Goal: Complete application form

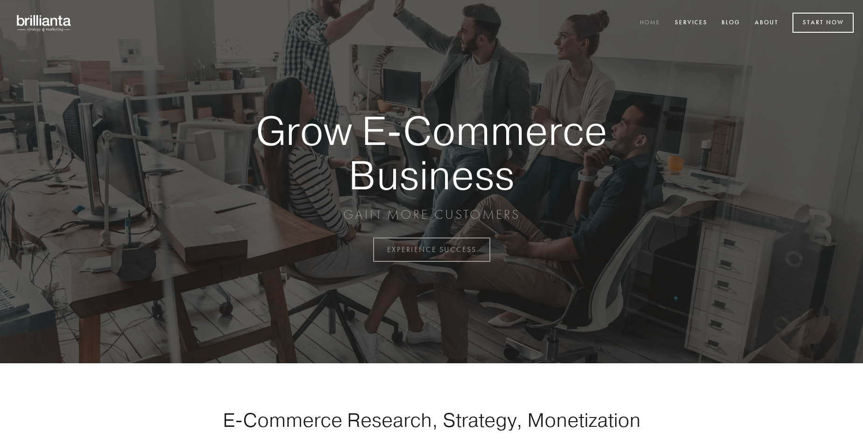
scroll to position [2449, 0]
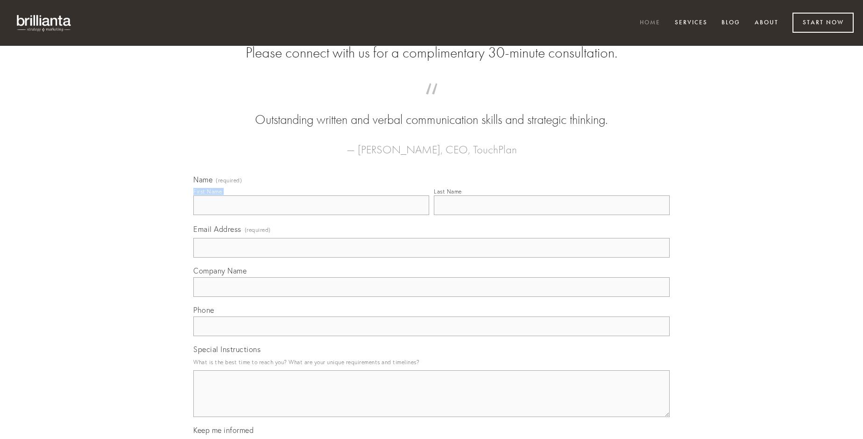
type input "[PERSON_NAME]"
click at [552, 215] on input "Last Name" at bounding box center [552, 205] width 236 height 20
type input "[PERSON_NAME]"
click at [432, 257] on input "Email Address (required)" at bounding box center [431, 248] width 476 height 20
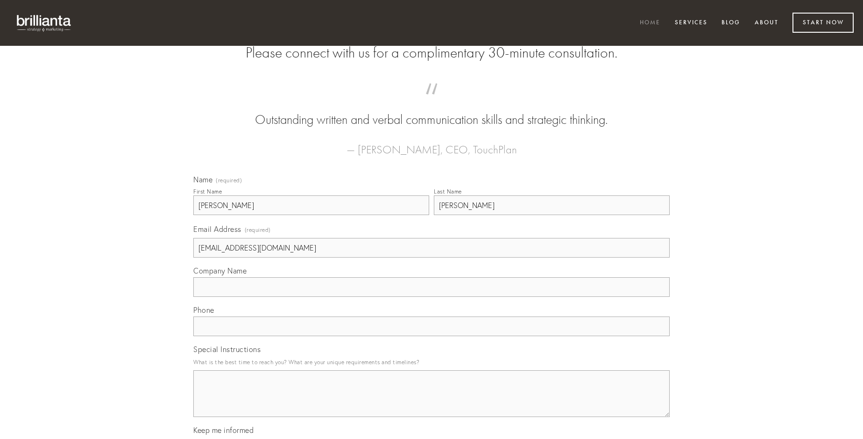
type input "[EMAIL_ADDRESS][DOMAIN_NAME]"
click at [432, 297] on input "Company Name" at bounding box center [431, 287] width 476 height 20
type input "civitas"
click at [432, 336] on input "text" at bounding box center [431, 326] width 476 height 20
click at [432, 402] on textarea "Special Instructions" at bounding box center [431, 393] width 476 height 47
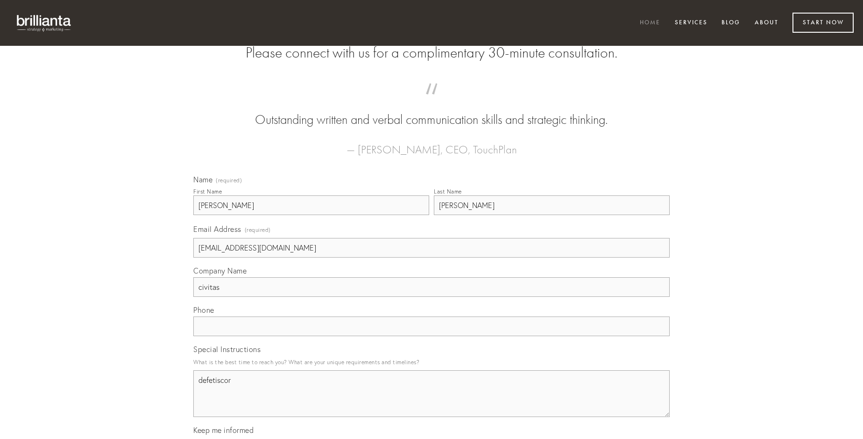
type textarea "defetiscor"
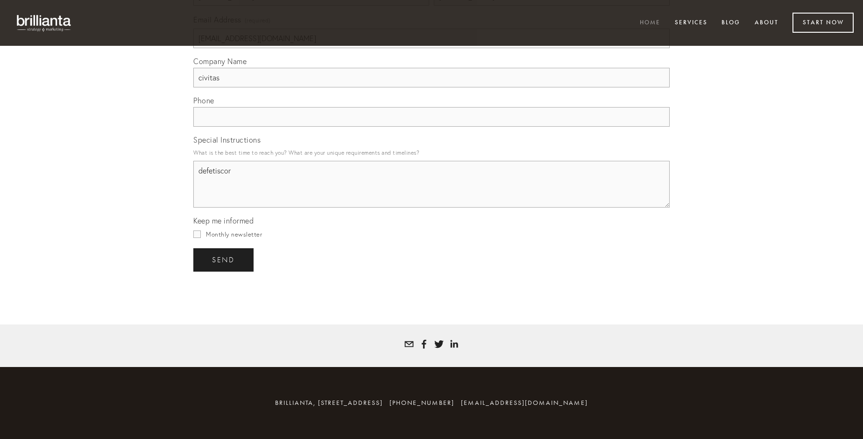
click at [224, 259] on span "send" at bounding box center [223, 260] width 23 height 8
